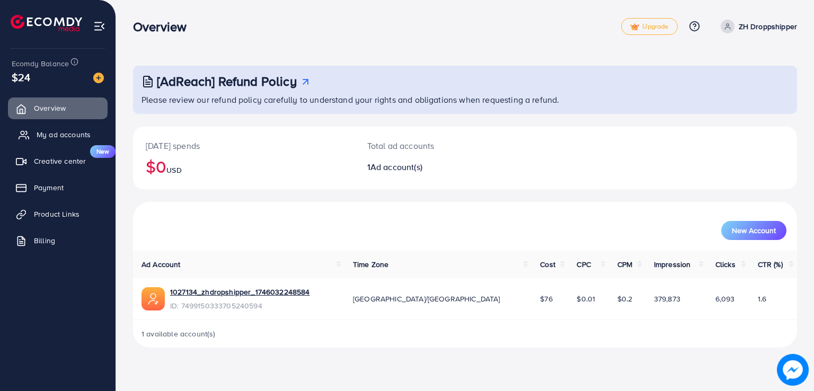
click at [36, 128] on link "My ad accounts" at bounding box center [58, 134] width 100 height 21
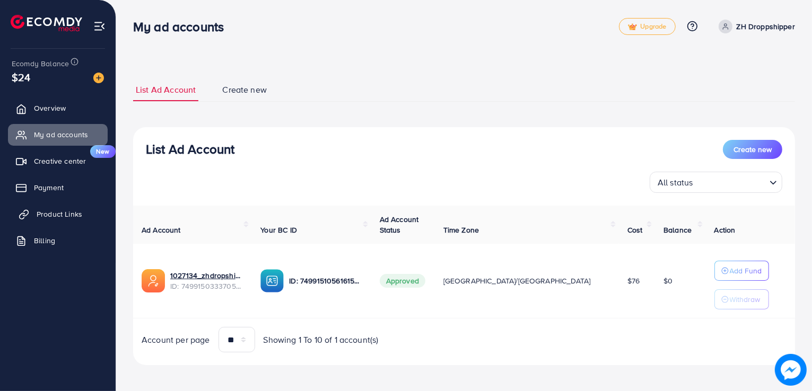
click at [50, 218] on span "Product Links" at bounding box center [60, 214] width 46 height 11
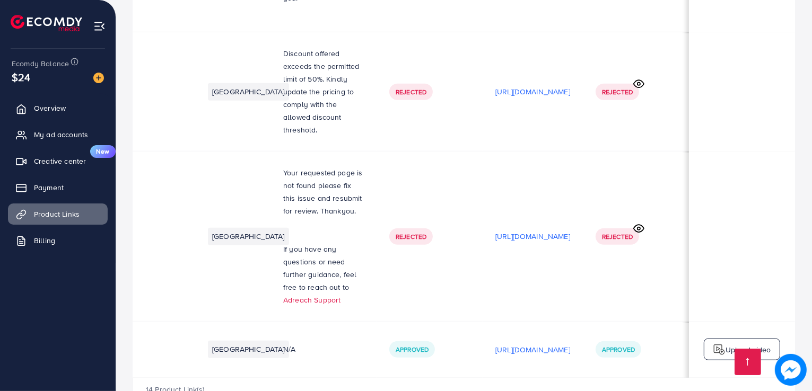
scroll to position [0, 180]
click at [533, 228] on div "[URL][DOMAIN_NAME]" at bounding box center [532, 236] width 75 height 16
click at [529, 230] on p "[URL][DOMAIN_NAME]" at bounding box center [532, 236] width 75 height 13
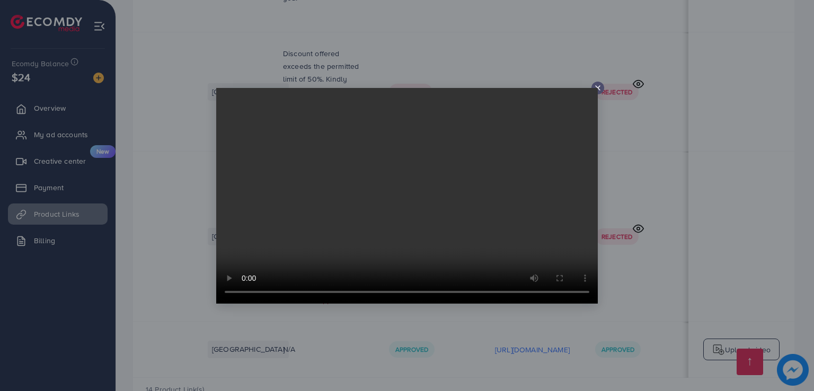
click at [600, 88] on icon at bounding box center [598, 88] width 8 height 8
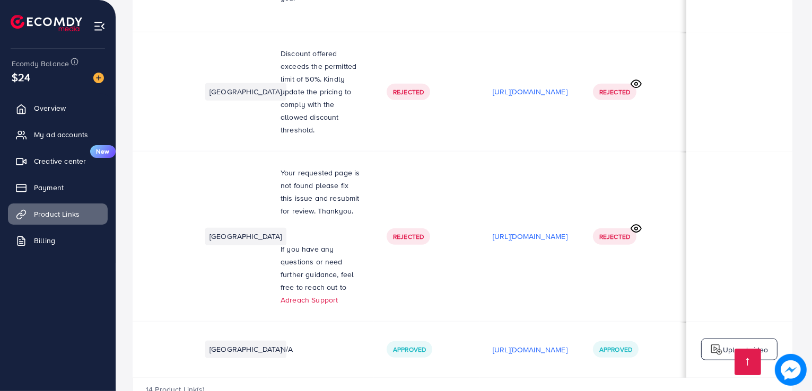
scroll to position [0, 178]
click at [509, 71] on td "[URL][DOMAIN_NAME]" at bounding box center [532, 91] width 100 height 119
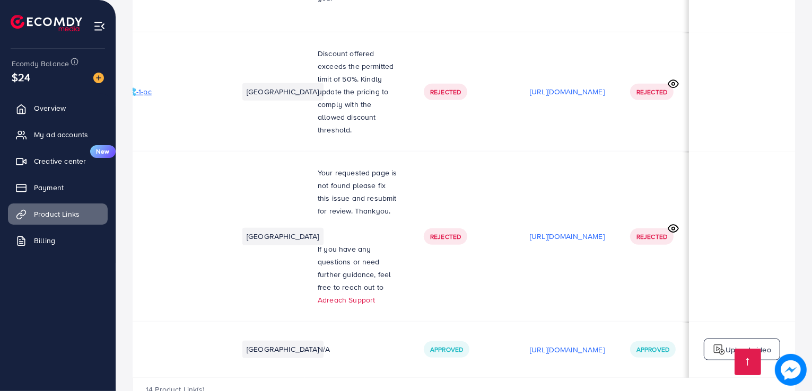
scroll to position [0, 180]
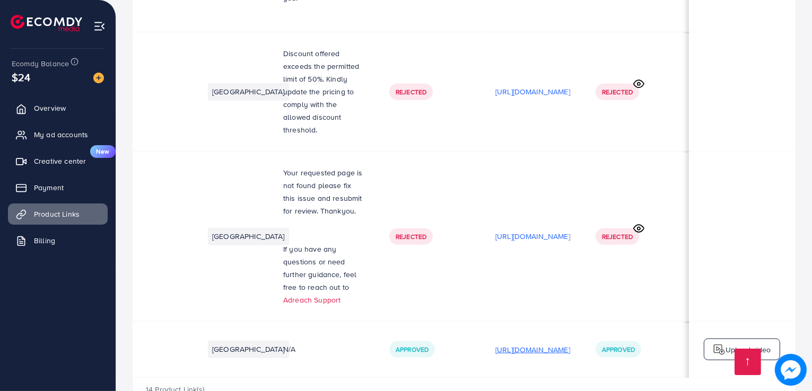
click at [522, 344] on p "[URL][DOMAIN_NAME]" at bounding box center [532, 350] width 75 height 13
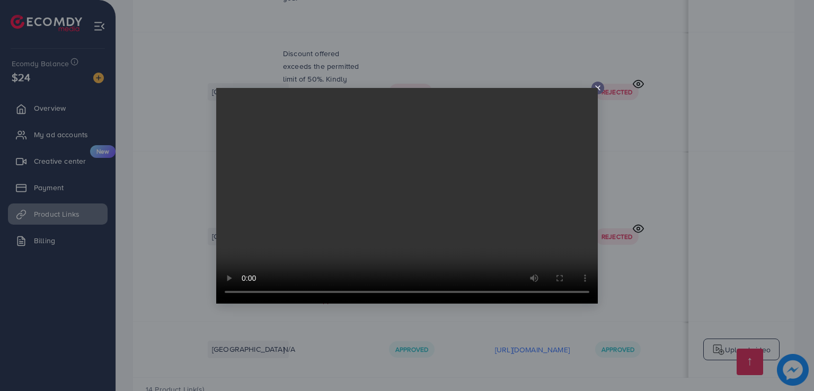
click at [596, 88] on video at bounding box center [407, 196] width 382 height 216
click at [596, 91] on video at bounding box center [407, 196] width 382 height 216
click at [597, 86] on icon at bounding box center [598, 88] width 8 height 8
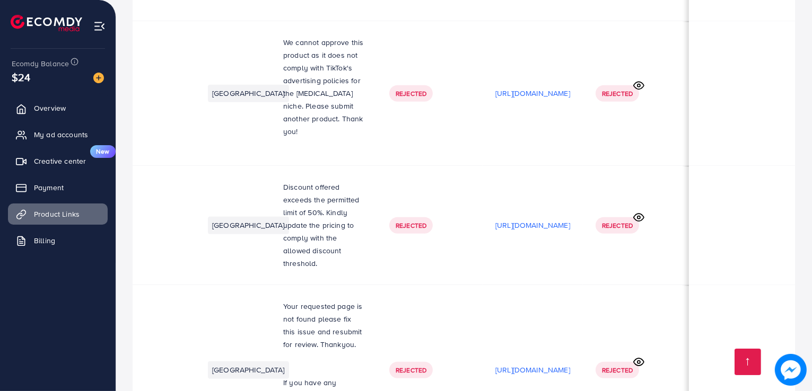
scroll to position [946, 0]
click at [501, 205] on td "[URL][DOMAIN_NAME]" at bounding box center [532, 225] width 100 height 119
click at [503, 219] on p "[URL][DOMAIN_NAME]" at bounding box center [532, 225] width 75 height 13
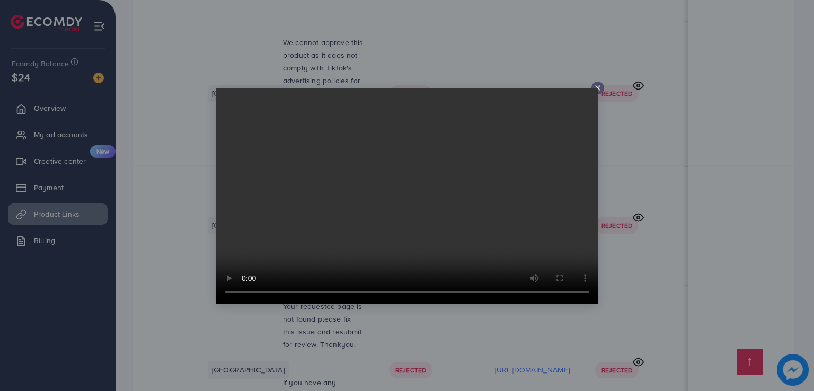
click at [600, 88] on icon at bounding box center [598, 88] width 8 height 8
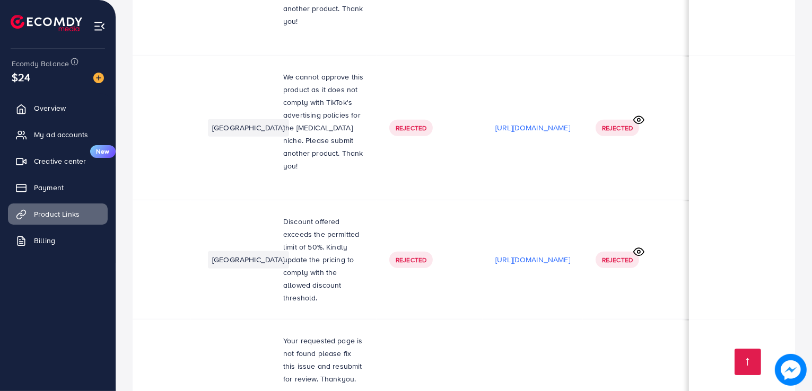
scroll to position [910, 0]
click at [534, 122] on p "[URL][DOMAIN_NAME]" at bounding box center [532, 128] width 75 height 13
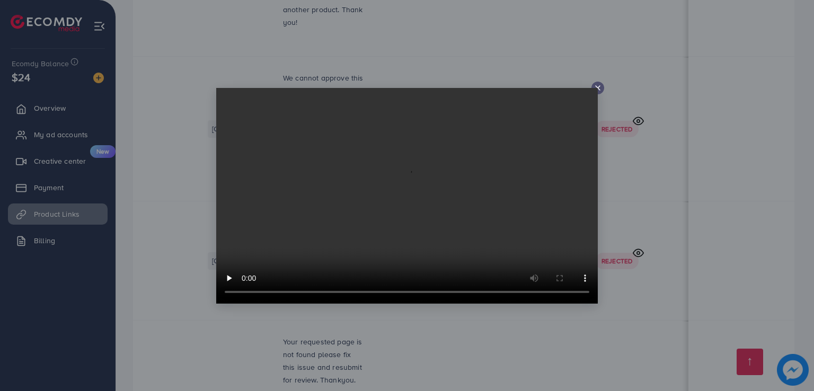
click at [599, 88] on icon at bounding box center [598, 88] width 8 height 8
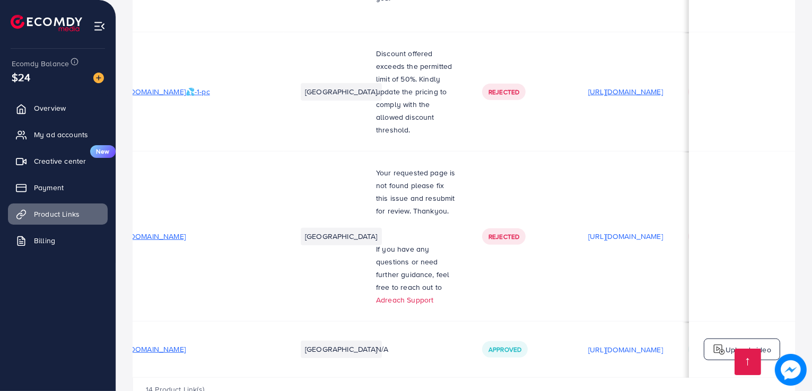
scroll to position [0, 35]
click at [48, 244] on span "Billing" at bounding box center [47, 240] width 21 height 11
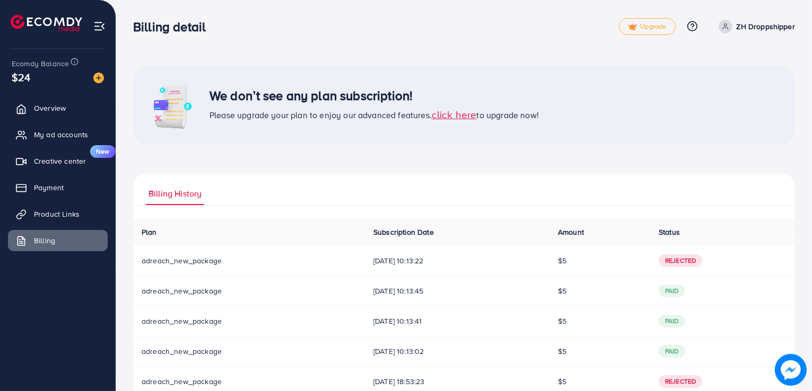
click at [474, 118] on span "click here" at bounding box center [454, 114] width 45 height 14
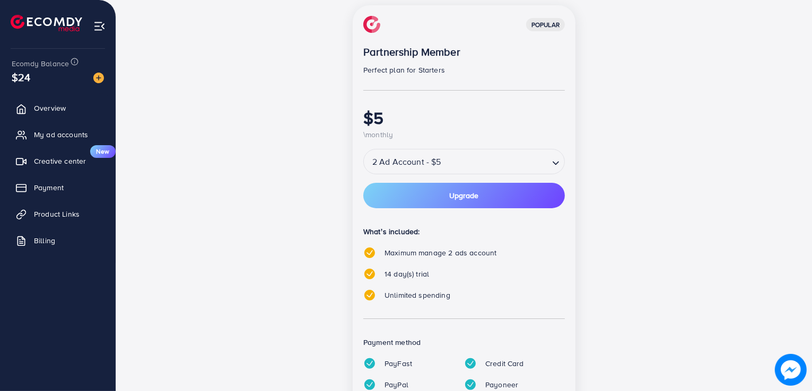
scroll to position [151, 0]
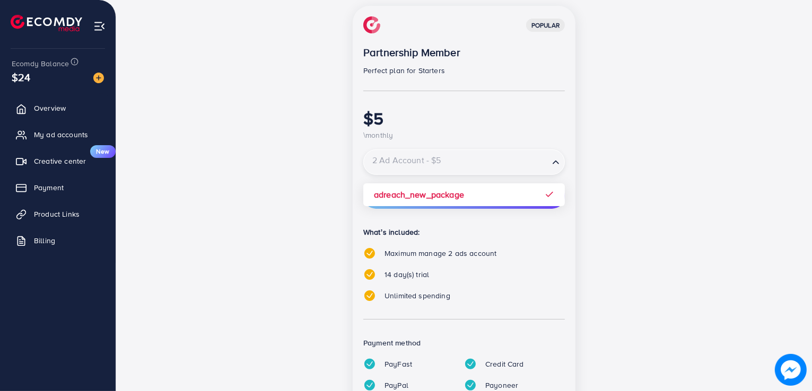
click at [540, 165] on input "Search for option" at bounding box center [456, 162] width 183 height 19
click at [539, 166] on input "Search for option" at bounding box center [456, 162] width 183 height 19
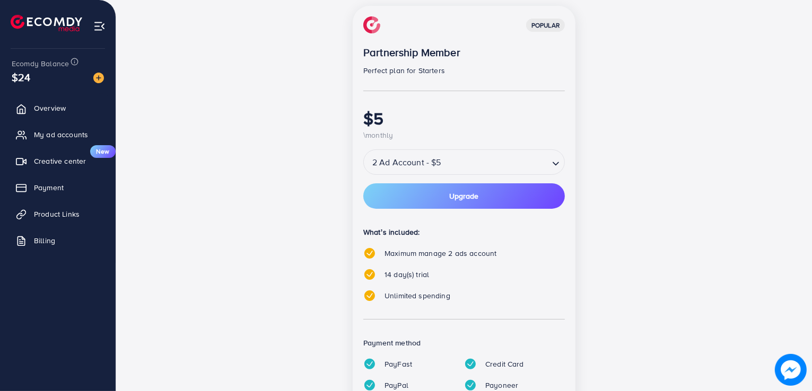
click at [554, 193] on div "popular Partnership Member Perfect plan for Starters $5 \monthly 2 Ad Account -…" at bounding box center [464, 219] width 223 height 426
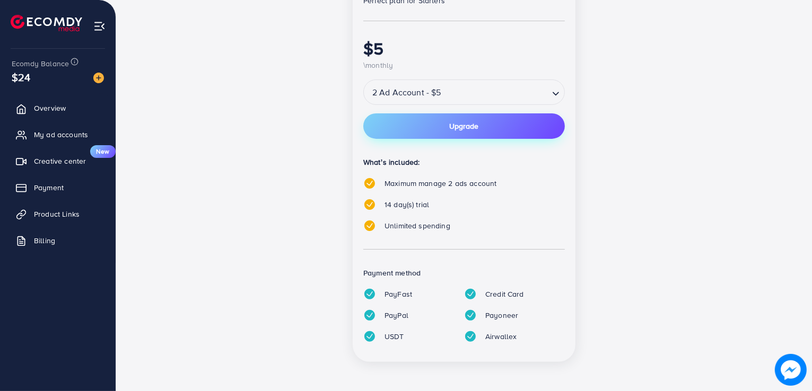
click at [480, 120] on button "Upgrade" at bounding box center [463, 125] width 201 height 25
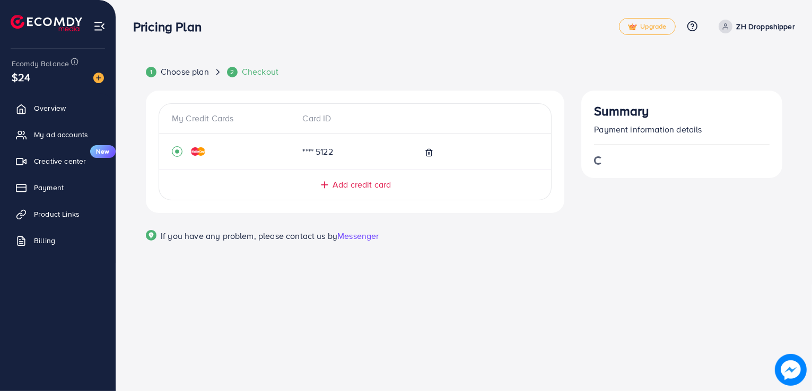
scroll to position [0, 0]
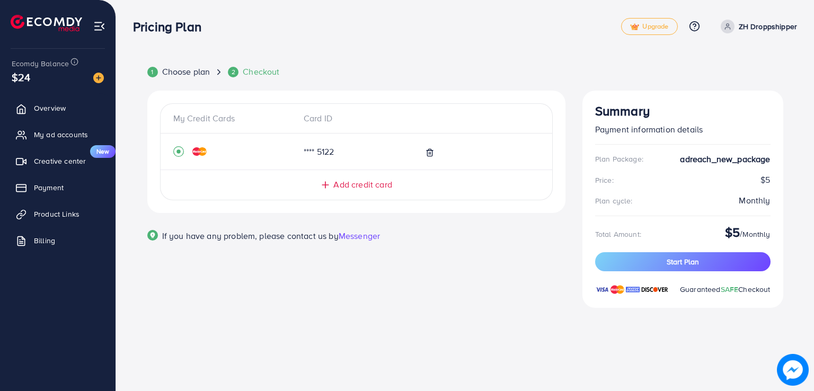
drag, startPoint x: 663, startPoint y: 259, endPoint x: 662, endPoint y: 279, distance: 19.6
click at [662, 279] on div "Plan Package: adreach_new_package Price: $5 Plan cycle: Monthly Total Amount: $…" at bounding box center [682, 224] width 175 height 142
click at [663, 268] on button "Start Plan" at bounding box center [682, 261] width 175 height 19
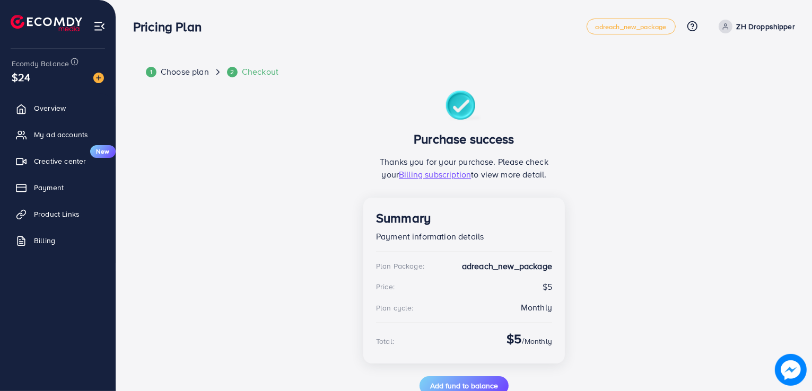
scroll to position [9, 0]
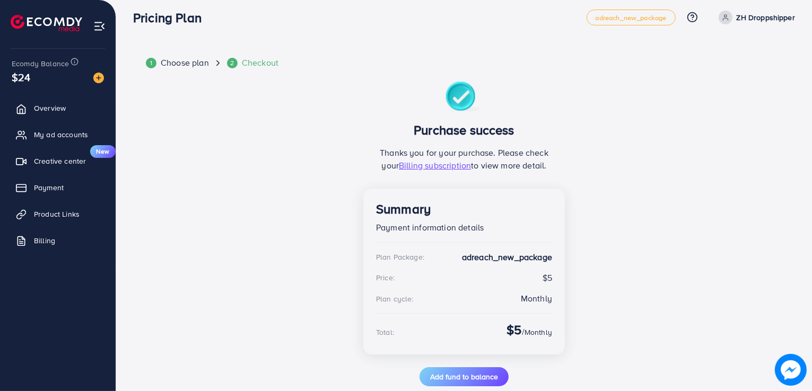
click at [467, 360] on div "Purchase success Thanks you for your purchase. Please check your Billing subscr…" at bounding box center [463, 234] width 201 height 305
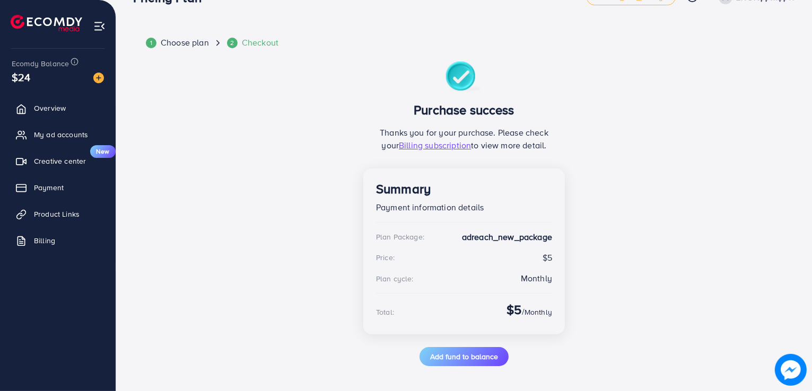
click at [467, 360] on span "Add fund to balance" at bounding box center [464, 356] width 68 height 11
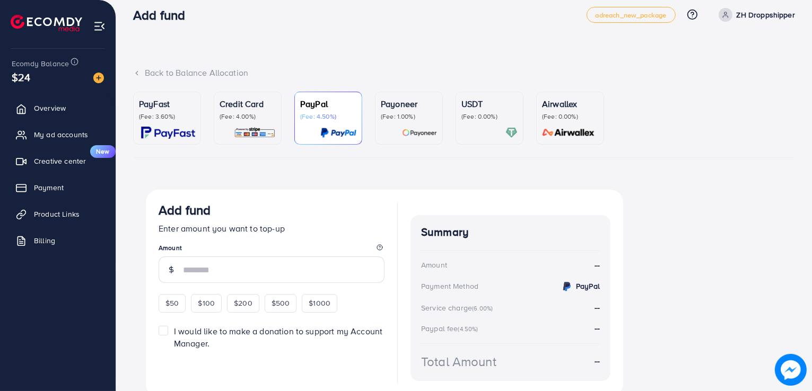
scroll to position [11, 0]
click at [46, 238] on span "Billing" at bounding box center [47, 240] width 21 height 11
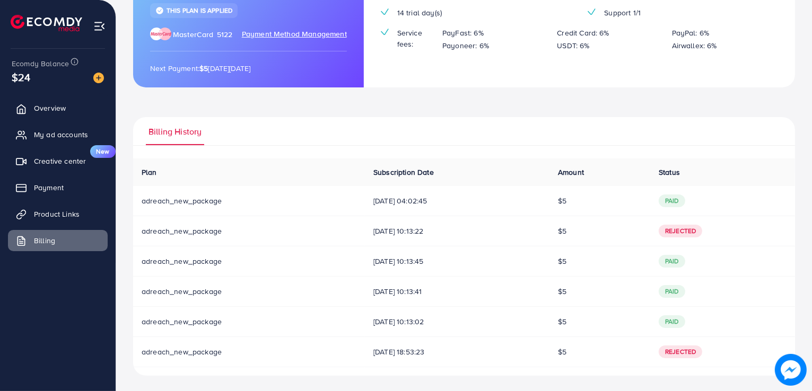
scroll to position [148, 0]
click at [58, 134] on span "My ad accounts" at bounding box center [64, 134] width 54 height 11
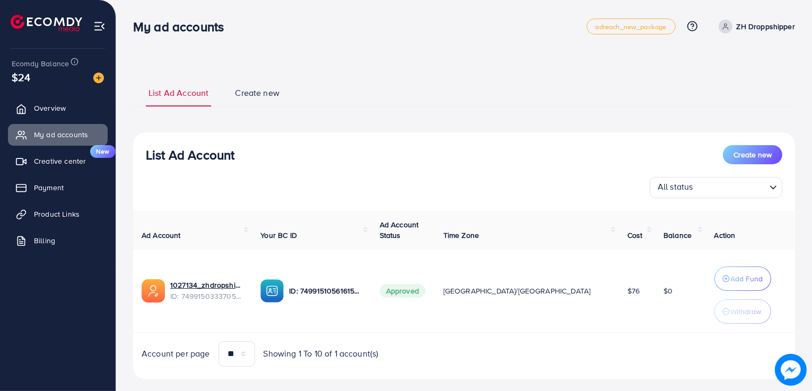
drag, startPoint x: 616, startPoint y: 94, endPoint x: 513, endPoint y: 163, distance: 123.8
click at [616, 94] on ul "List Ad Account Create new" at bounding box center [464, 92] width 662 height 29
click at [42, 239] on span "Billing" at bounding box center [47, 240] width 21 height 11
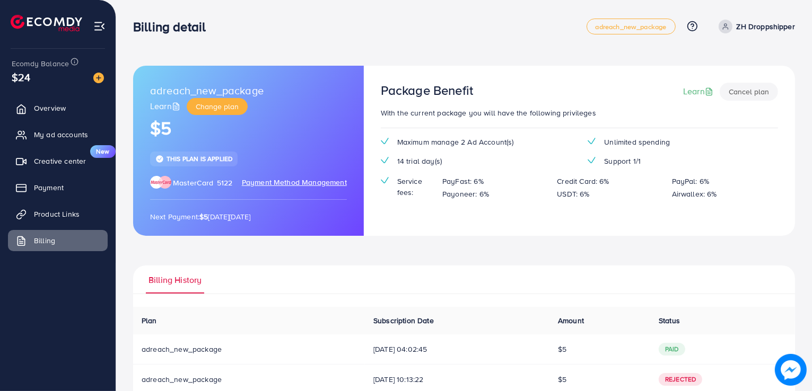
scroll to position [148, 0]
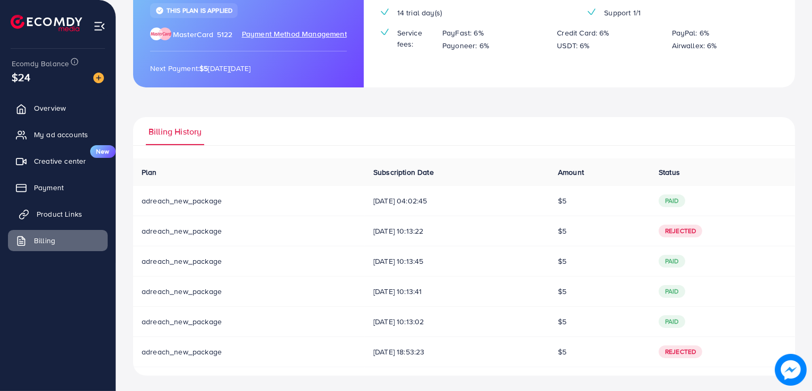
click at [60, 132] on span "My ad accounts" at bounding box center [61, 134] width 54 height 11
click at [55, 213] on span "Product Links" at bounding box center [60, 214] width 46 height 11
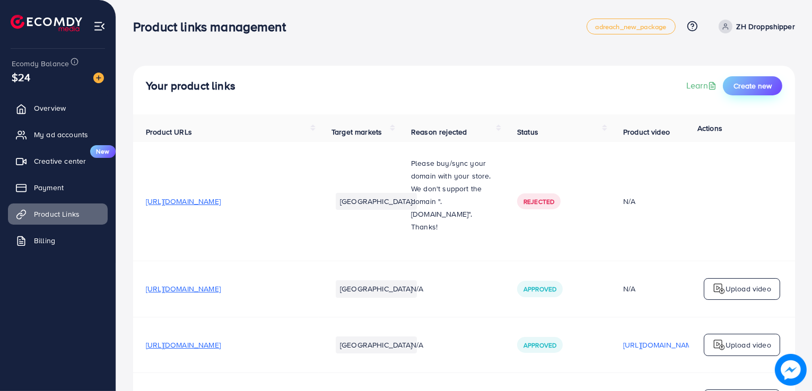
click at [768, 83] on span "Create new" at bounding box center [752, 86] width 38 height 11
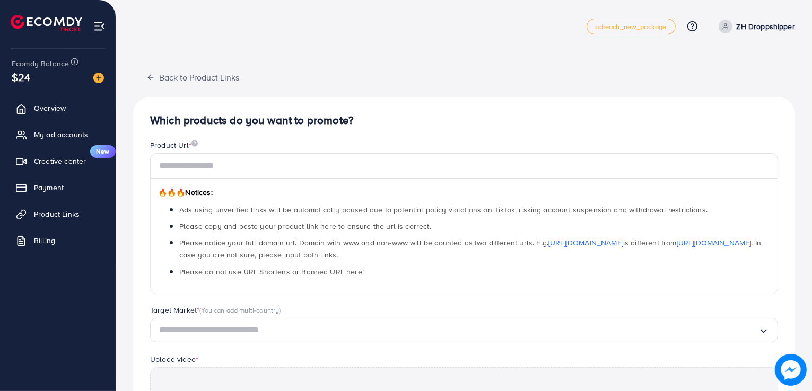
click at [749, 89] on div "Back to Product Links Which products do you want to promote? Product Url * 🔥🔥🔥 …" at bounding box center [464, 316] width 662 height 500
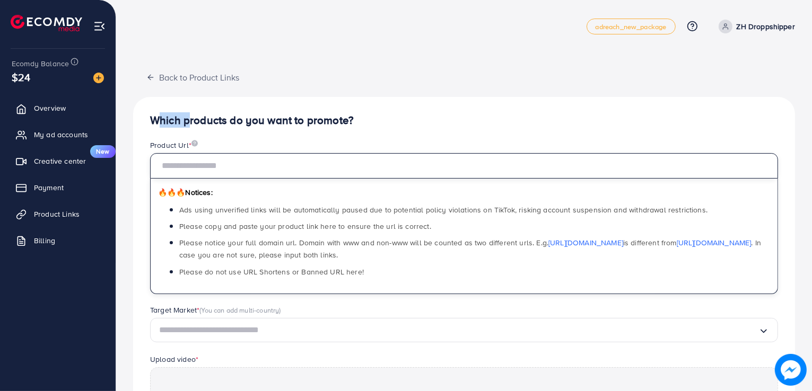
click at [601, 166] on input "text" at bounding box center [464, 165] width 628 height 25
paste input "**********"
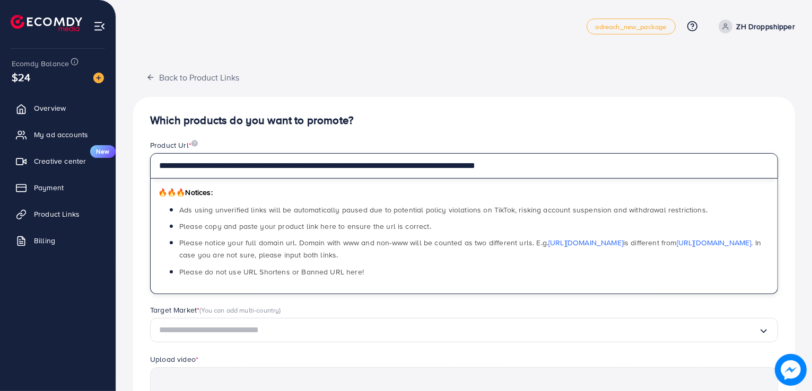
scroll to position [4, 0]
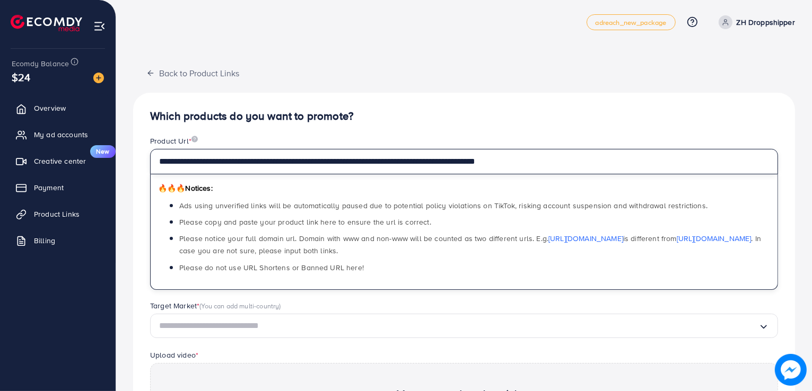
drag, startPoint x: 568, startPoint y: 153, endPoint x: 148, endPoint y: 164, distance: 419.5
click at [148, 164] on div "**********" at bounding box center [464, 213] width 645 height 154
type input "**********"
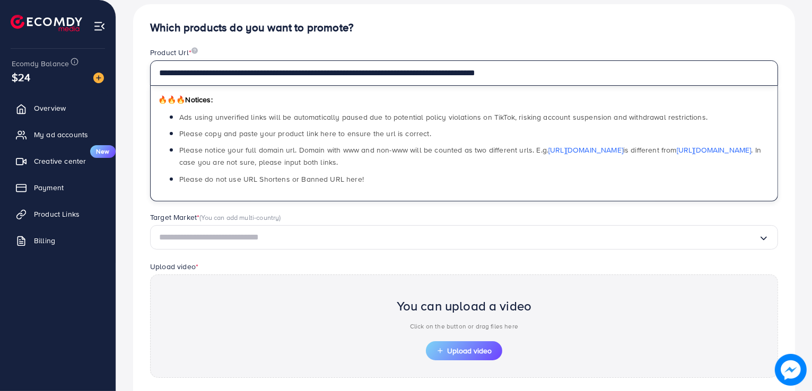
scroll to position [93, 0]
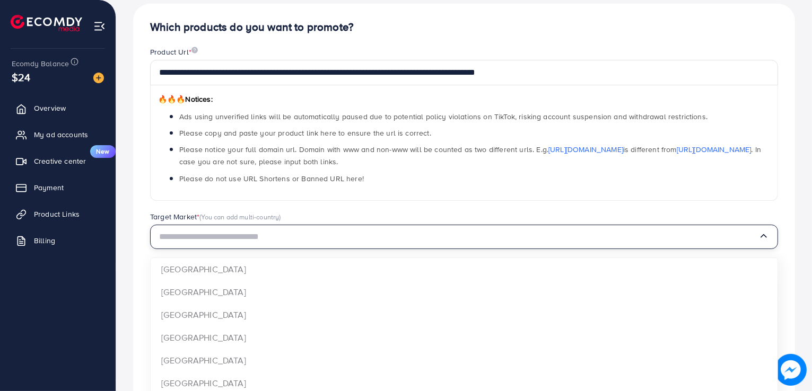
click at [397, 239] on input "Search for option" at bounding box center [458, 237] width 599 height 16
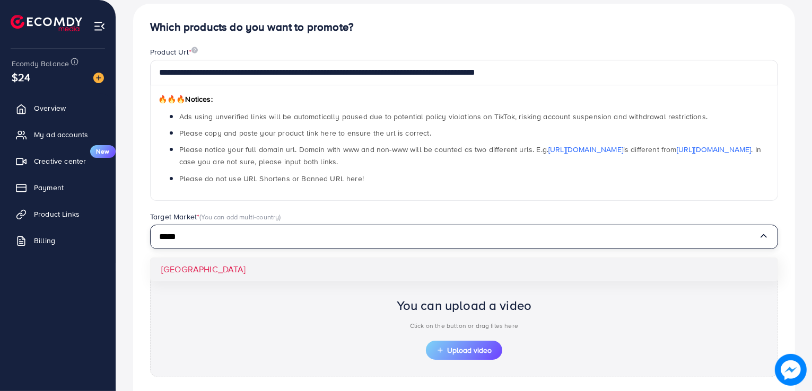
type input "*****"
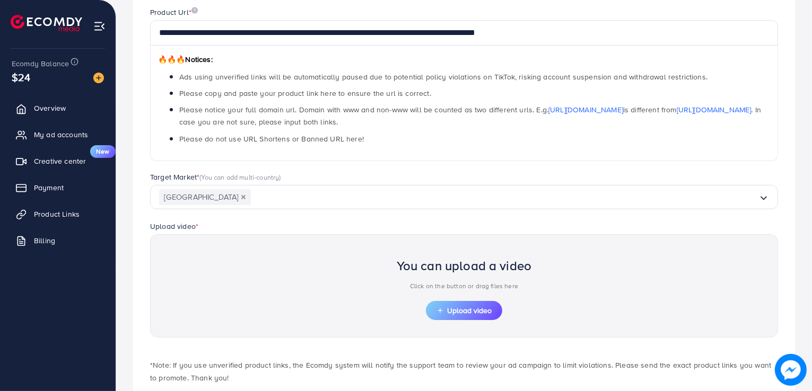
scroll to position [191, 0]
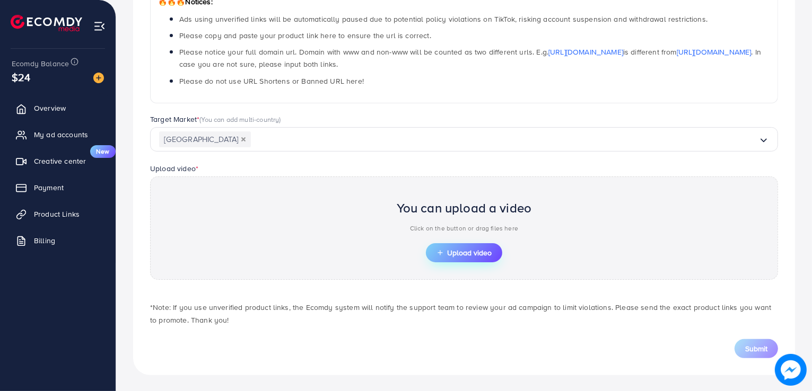
click at [486, 251] on span "Upload video" at bounding box center [463, 252] width 55 height 7
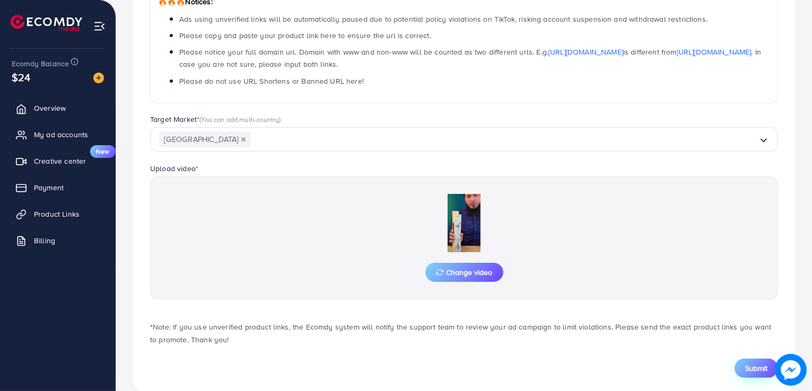
click at [759, 367] on span "Submit" at bounding box center [756, 368] width 22 height 11
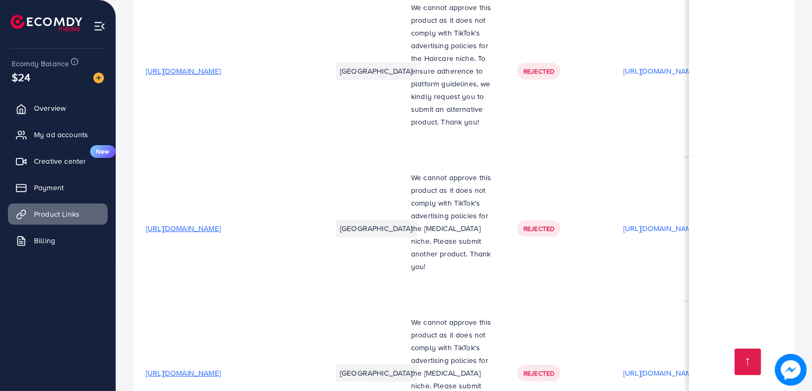
scroll to position [1135, 0]
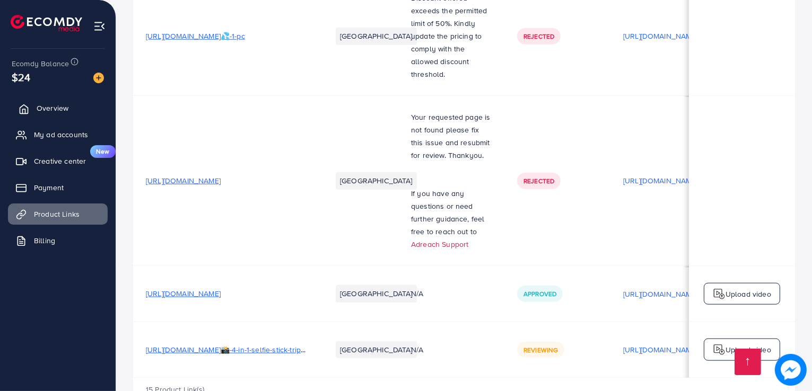
click at [52, 107] on span "Overview" at bounding box center [53, 108] width 32 height 11
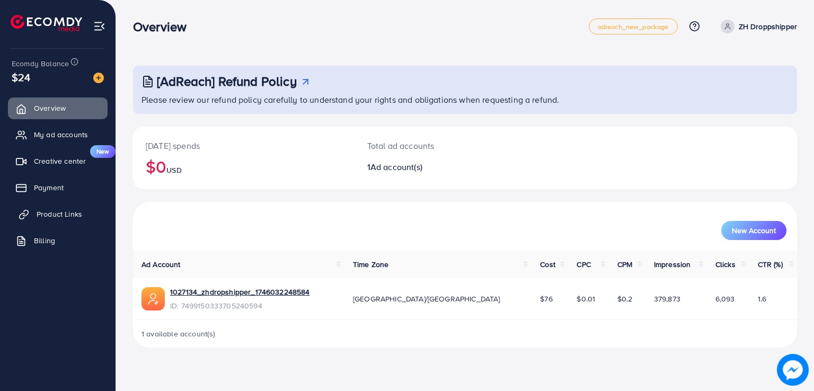
click at [58, 214] on span "Product Links" at bounding box center [60, 214] width 46 height 11
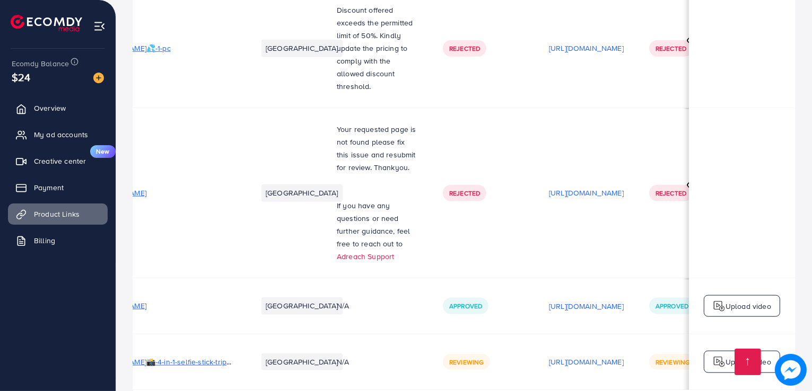
scroll to position [1135, 0]
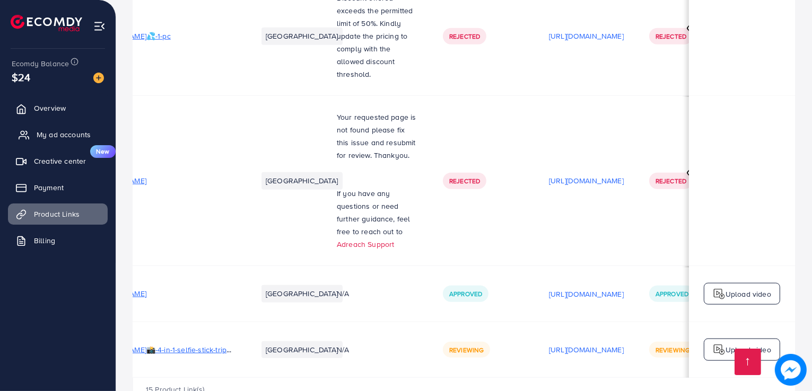
click at [50, 136] on span "My ad accounts" at bounding box center [64, 134] width 54 height 11
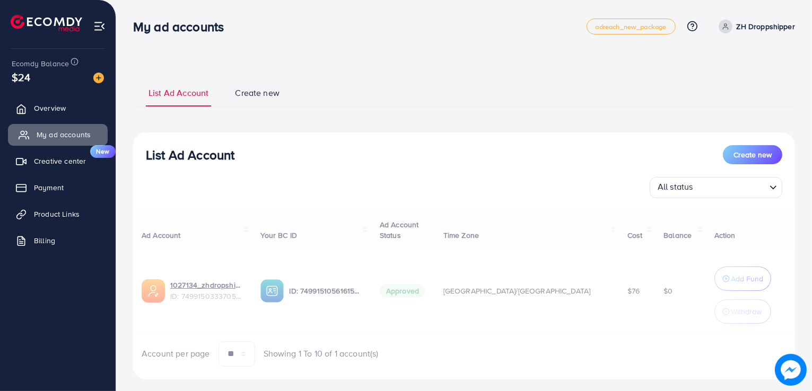
click at [50, 136] on span "My ad accounts" at bounding box center [64, 134] width 54 height 11
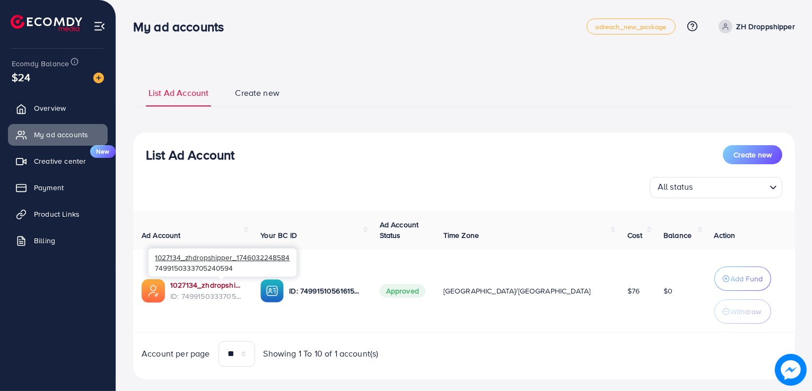
click at [204, 288] on link "1027134_zhdropshipper_1746032248584" at bounding box center [206, 285] width 73 height 11
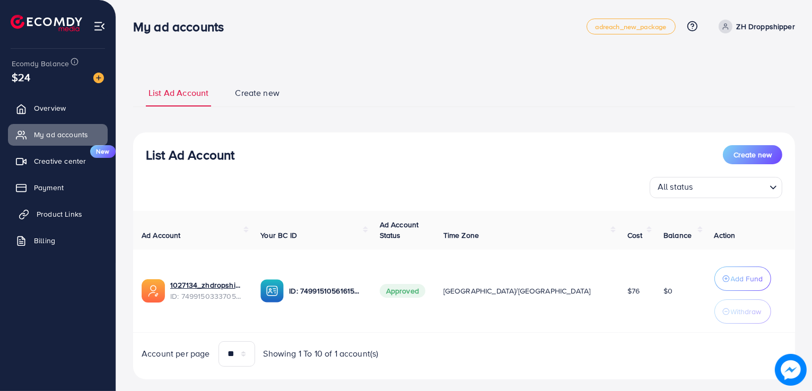
click at [51, 211] on span "Product Links" at bounding box center [60, 214] width 46 height 11
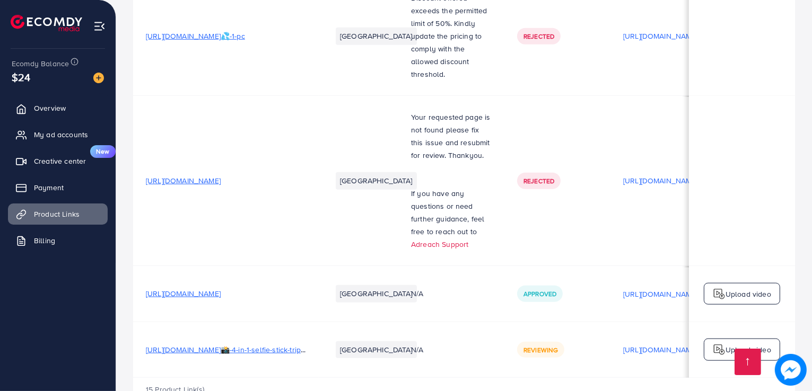
click at [246, 345] on span "[URL][DOMAIN_NAME]📸-4-in-1-selfie-stick-tripod-snap-shoot-stream-stand-with-ease" at bounding box center [288, 350] width 285 height 11
